Goal: Task Accomplishment & Management: Manage account settings

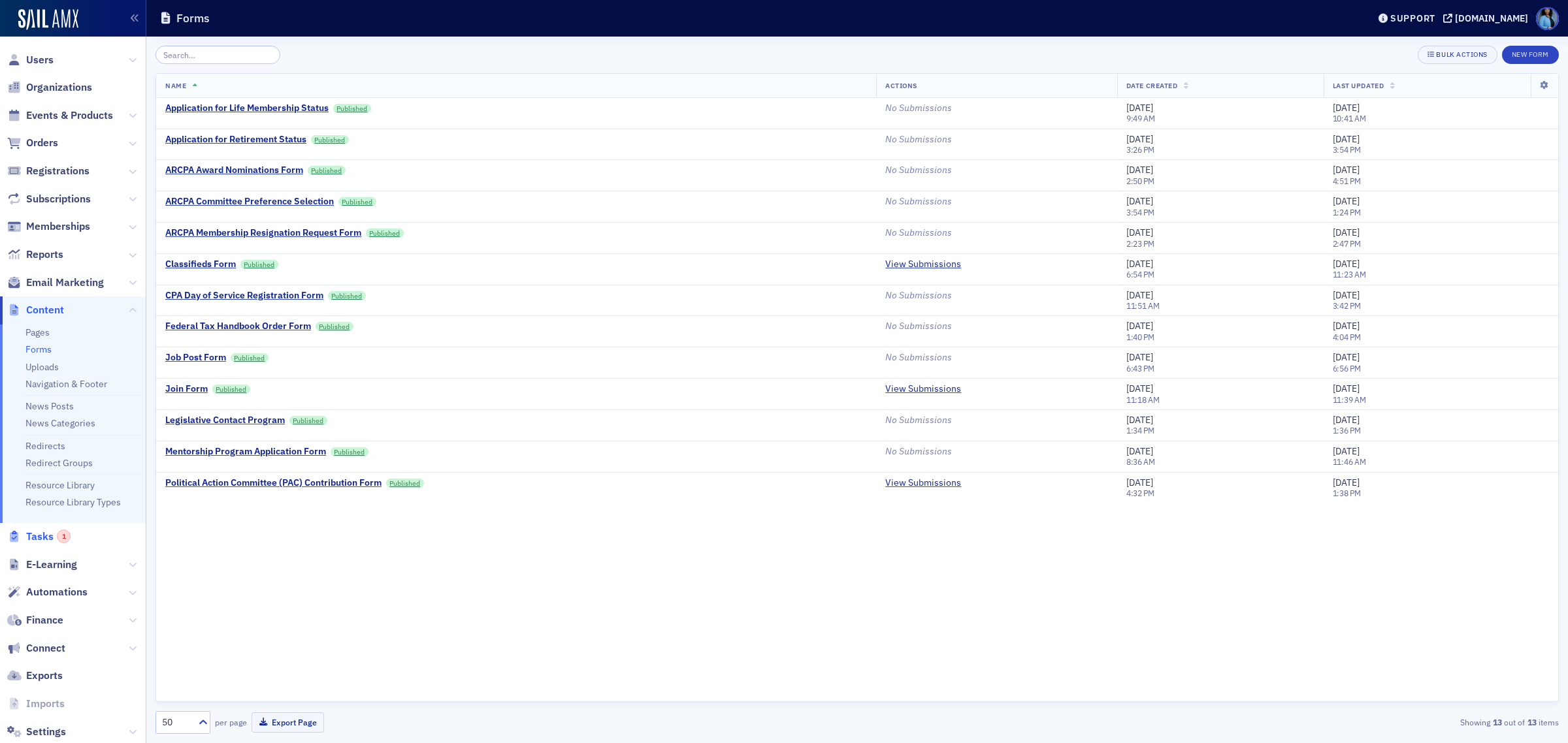
click at [50, 535] on span "Tasks 1" at bounding box center [48, 536] width 45 height 14
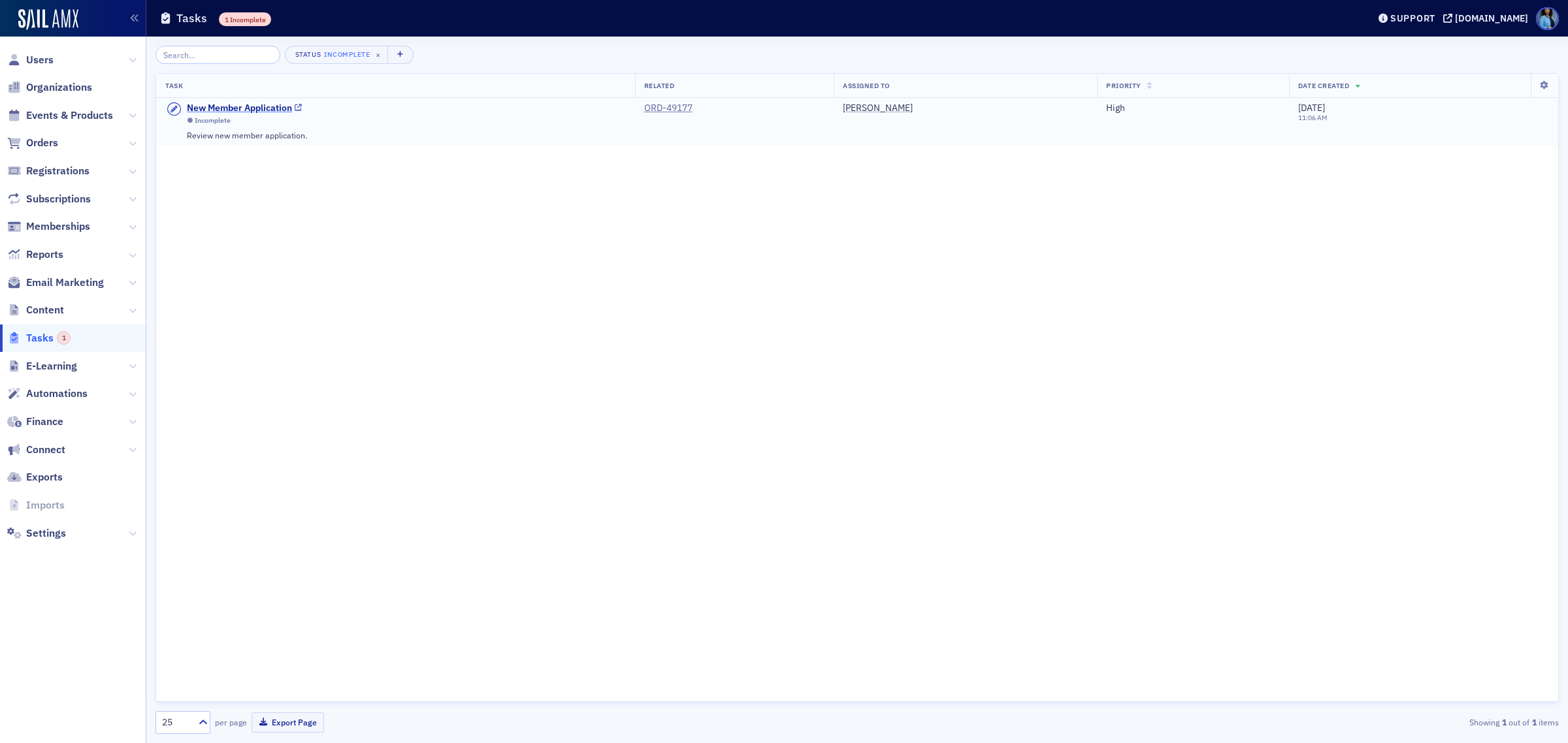
click at [276, 106] on div "New Member Application" at bounding box center [239, 108] width 106 height 11
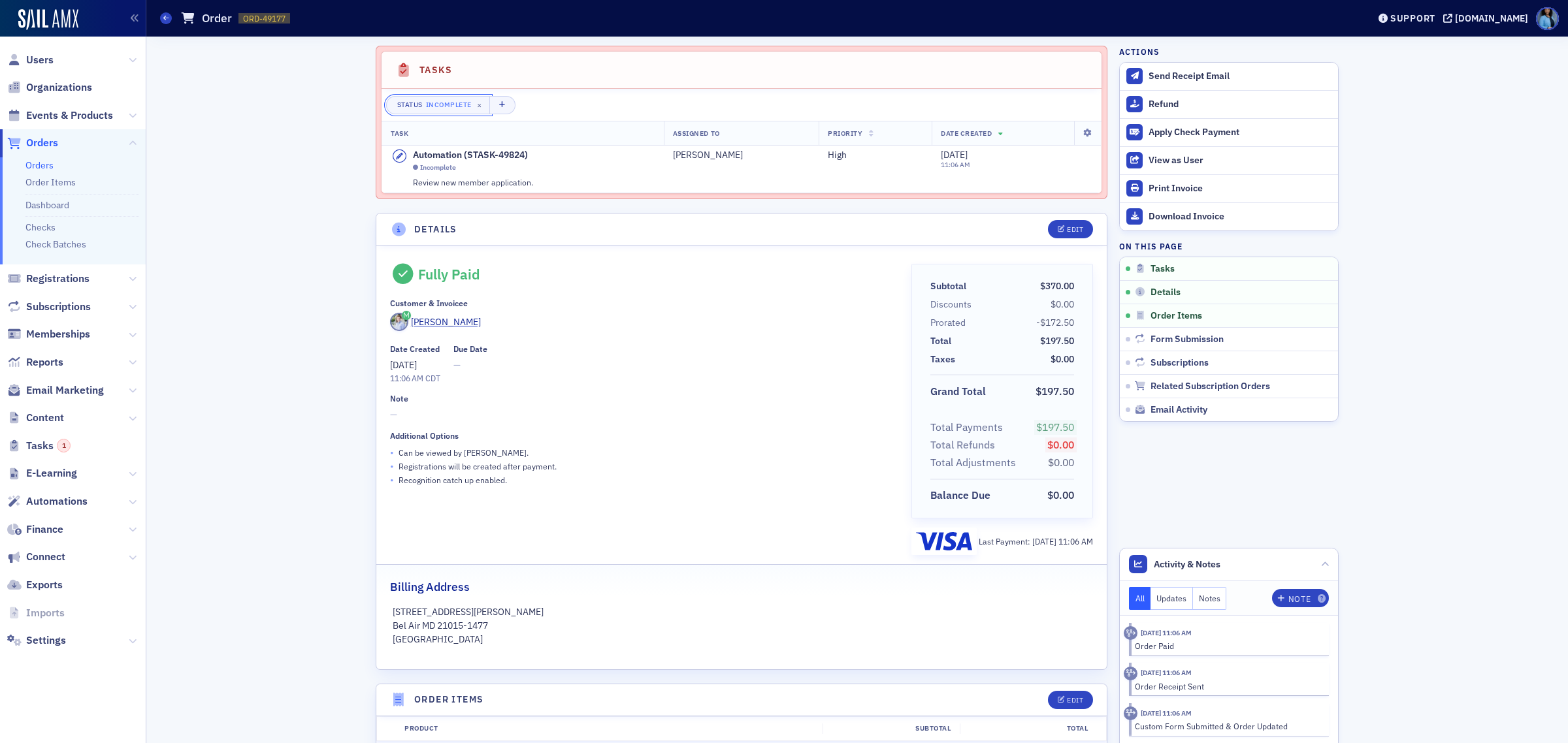
click at [475, 106] on span "×" at bounding box center [480, 105] width 11 height 11
click at [399, 103] on button "Add Filter" at bounding box center [421, 105] width 69 height 18
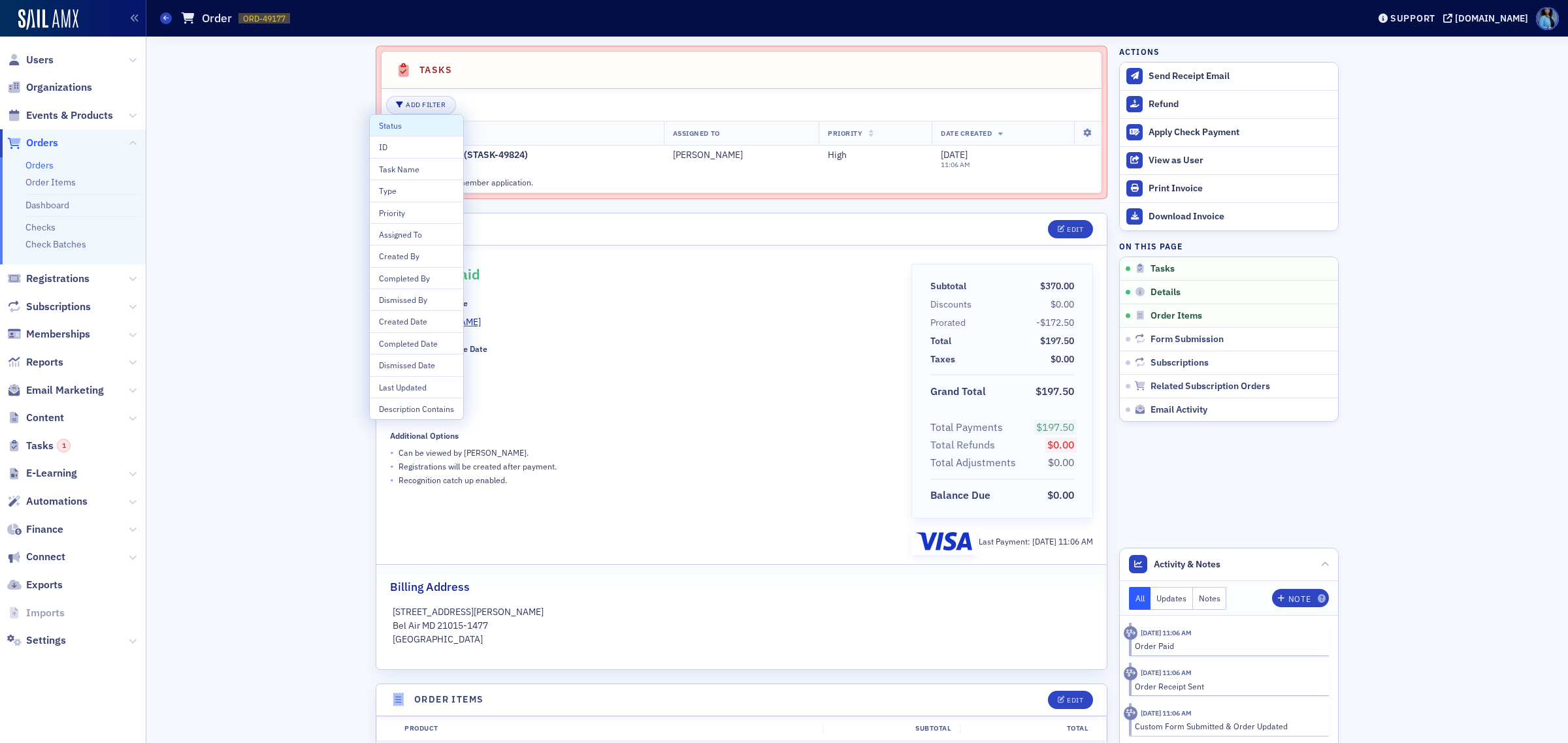
click at [494, 97] on div "Add Filter" at bounding box center [742, 105] width 711 height 18
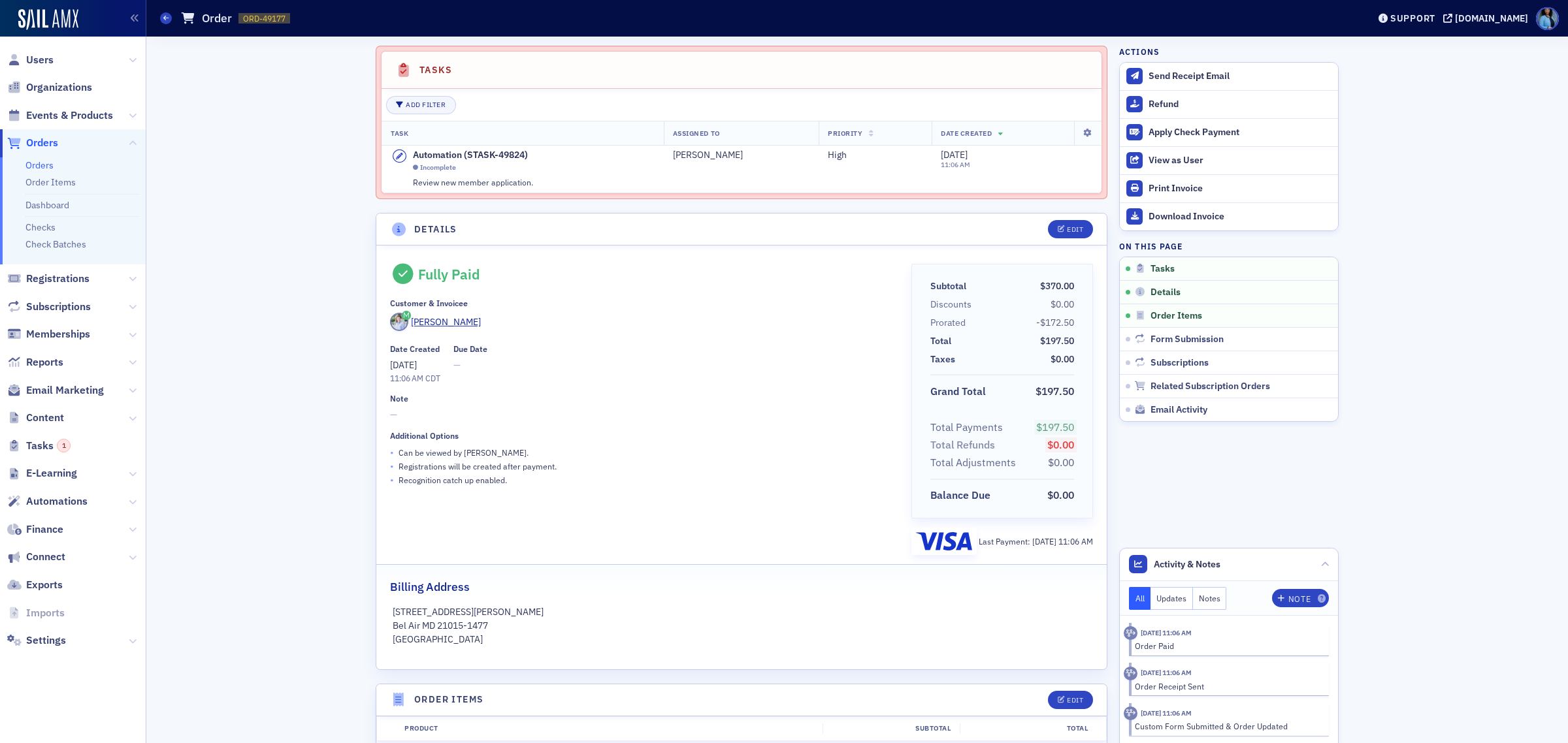
click at [576, 217] on header "Details Edit" at bounding box center [741, 229] width 730 height 32
click at [438, 167] on div "Incomplete" at bounding box center [438, 167] width 36 height 9
click at [1062, 70] on header "Tasks" at bounding box center [741, 70] width 720 height 37
click at [932, 132] on th "Date Created" at bounding box center [1003, 133] width 142 height 24
click at [791, 134] on th "Assigned To" at bounding box center [742, 133] width 155 height 24
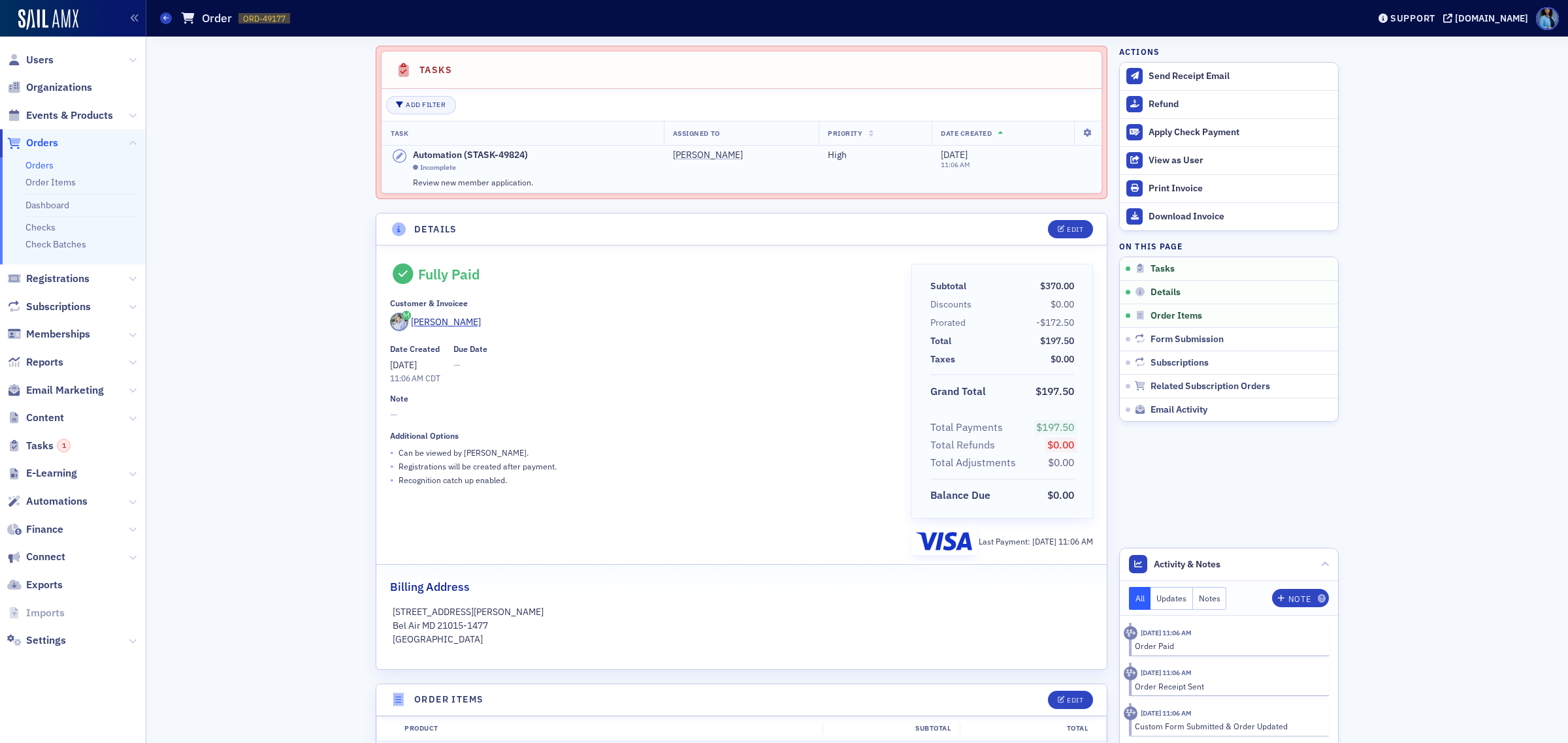
click at [393, 152] on icon at bounding box center [399, 156] width 17 height 14
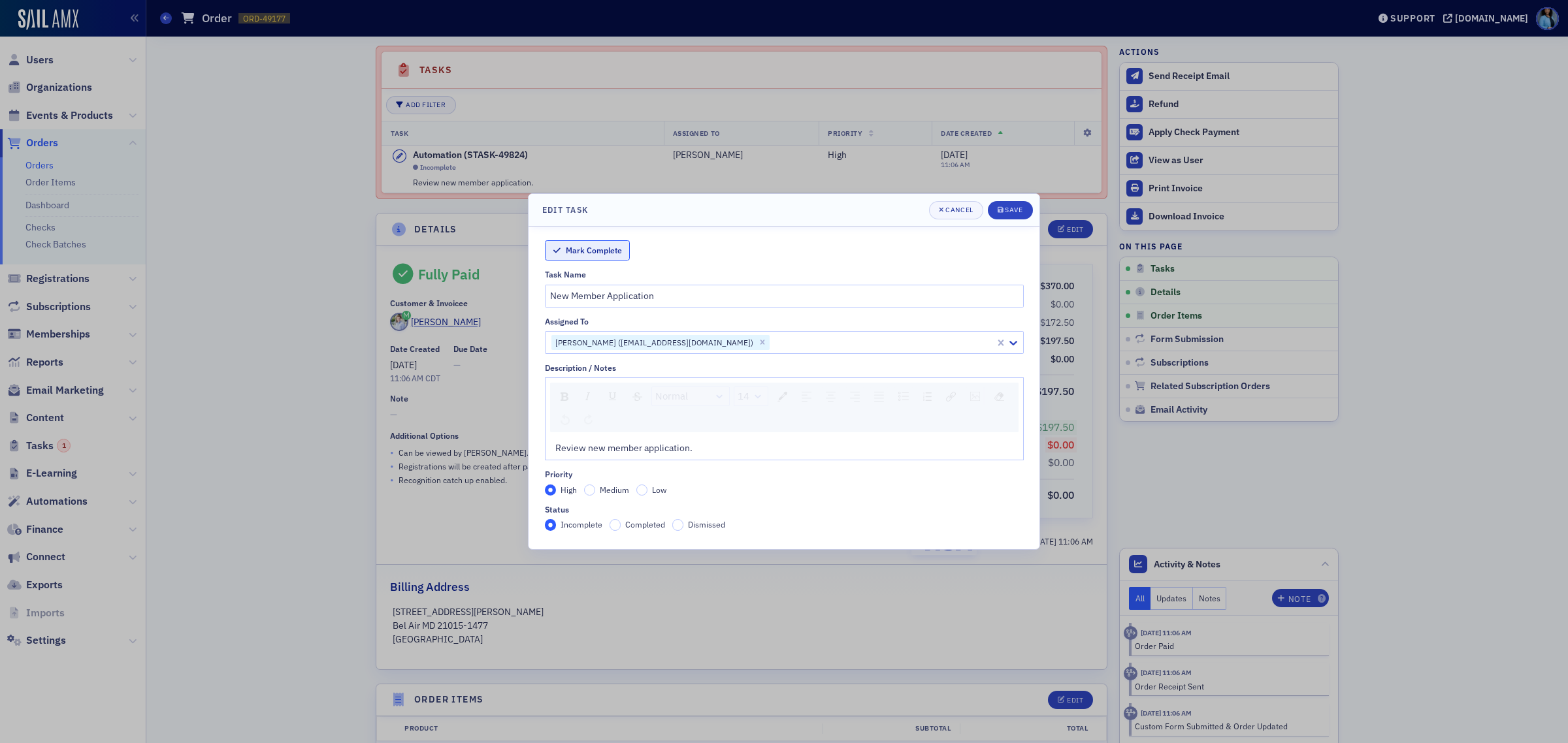
click at [569, 250] on button "Mark Complete" at bounding box center [587, 250] width 85 height 20
click at [1019, 214] on span "Save" at bounding box center [1010, 210] width 25 height 10
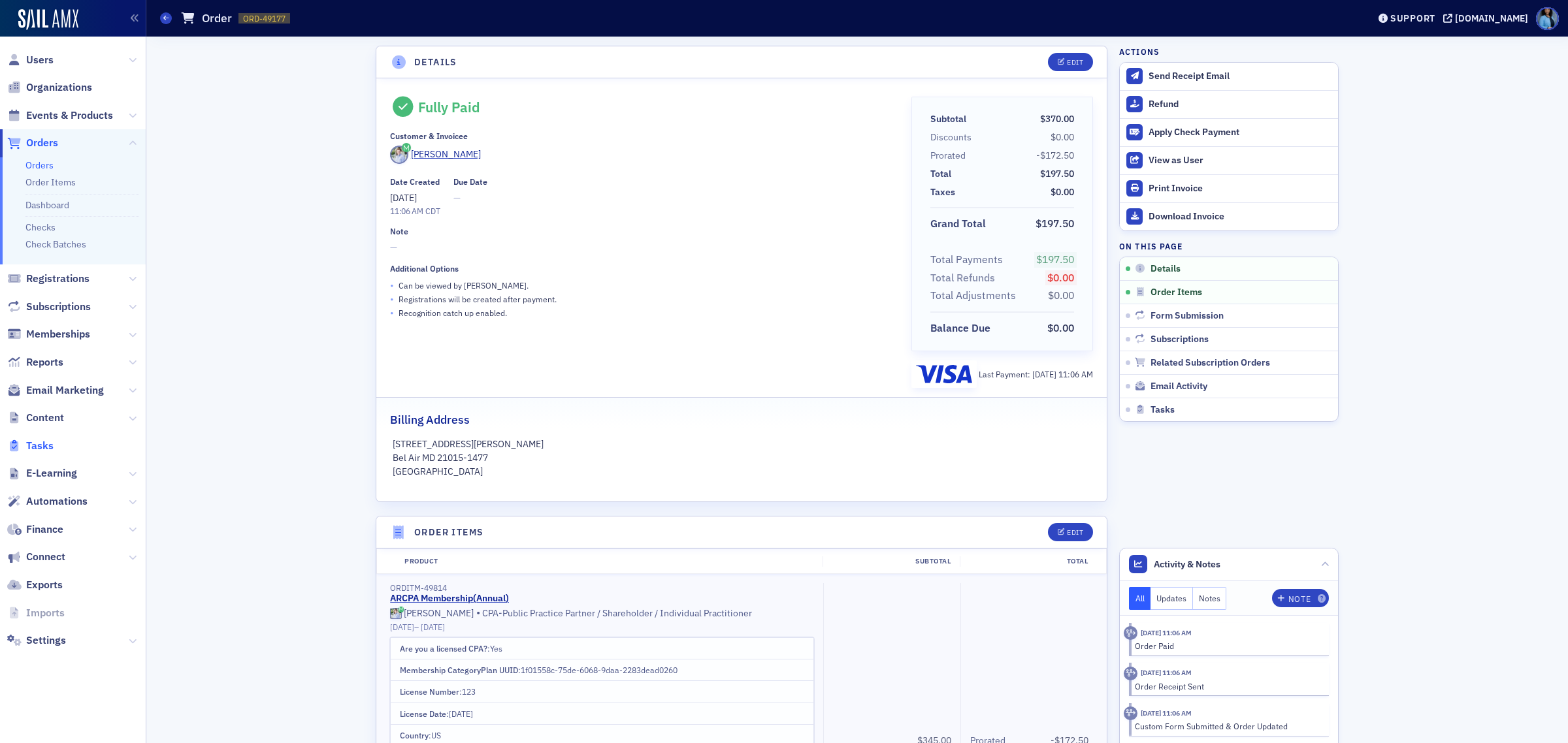
click at [26, 447] on span "Tasks" at bounding box center [39, 446] width 27 height 14
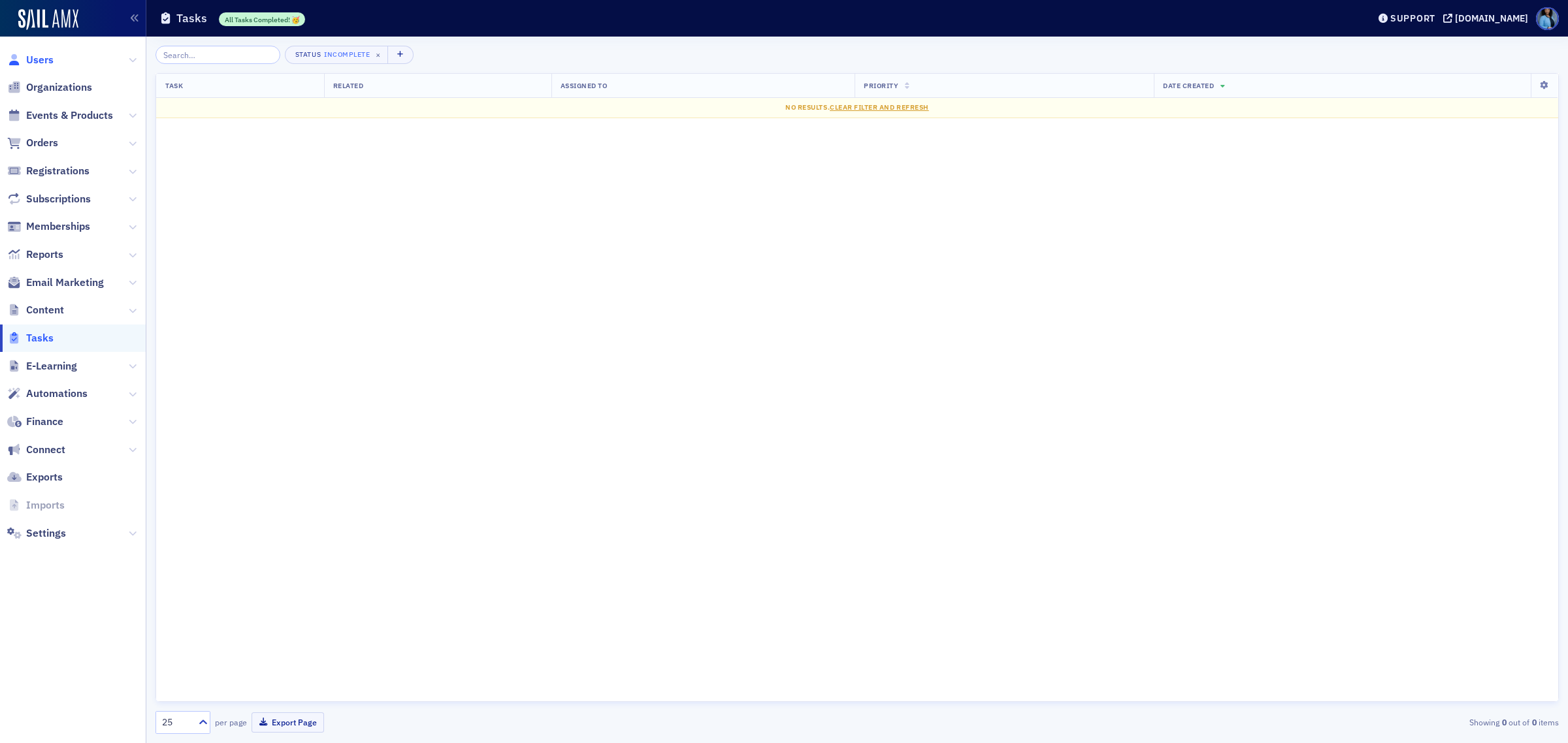
click at [37, 58] on span "Users" at bounding box center [39, 60] width 27 height 14
